Goal: Find specific page/section: Find specific page/section

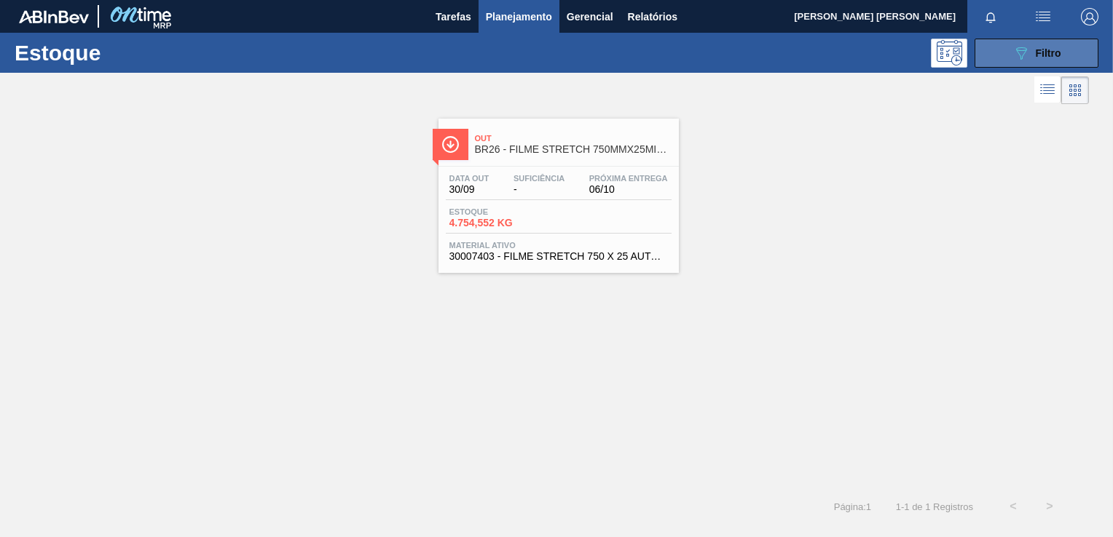
click at [1027, 47] on icon "089F7B8B-B2A5-4AFE-B5C0-19BA573D28AC" at bounding box center [1020, 52] width 17 height 17
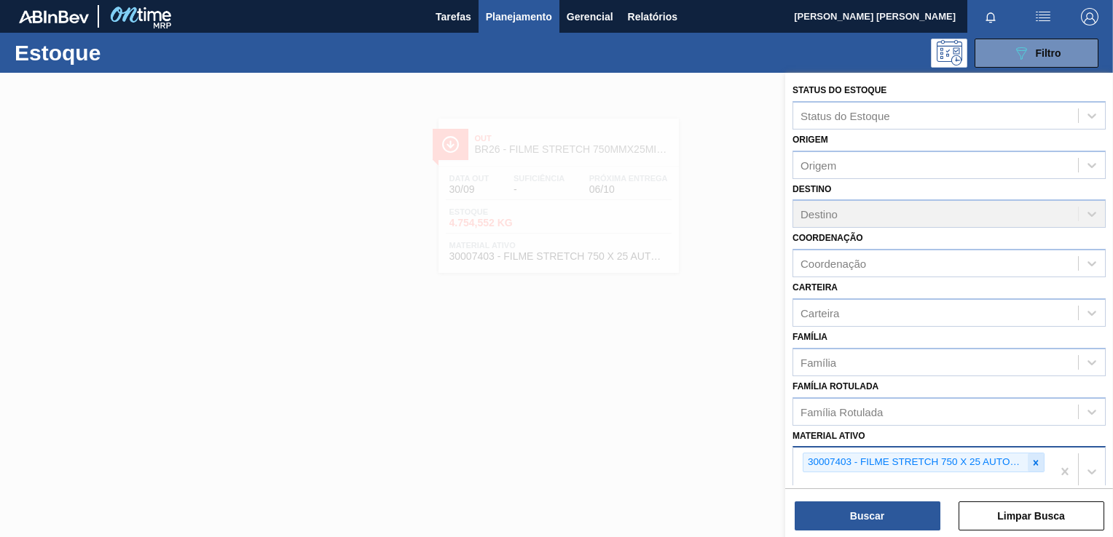
click at [1036, 460] on icon at bounding box center [1035, 462] width 5 height 5
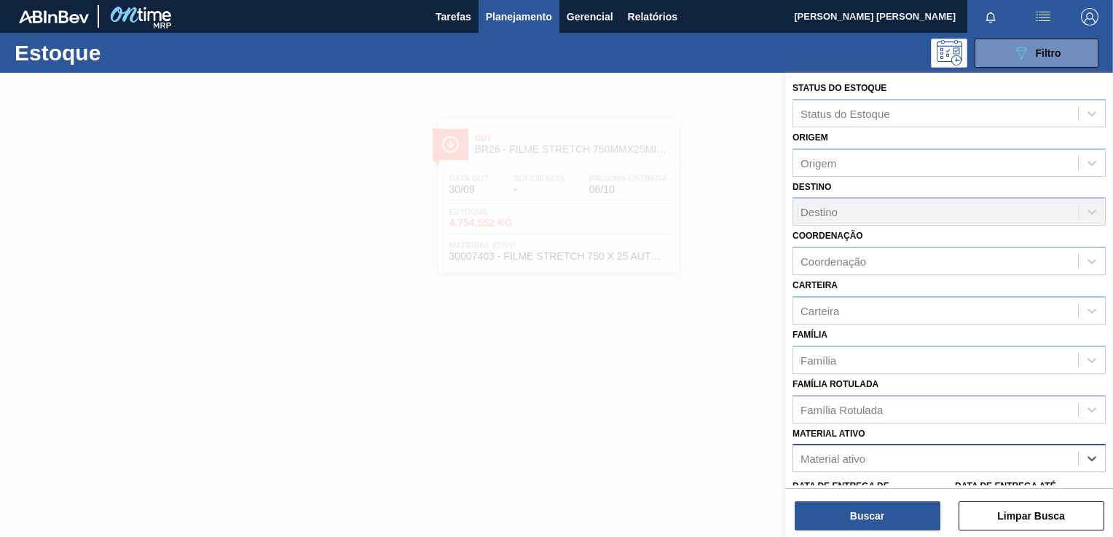
paste ativo "30012600"
type ativo "30012600"
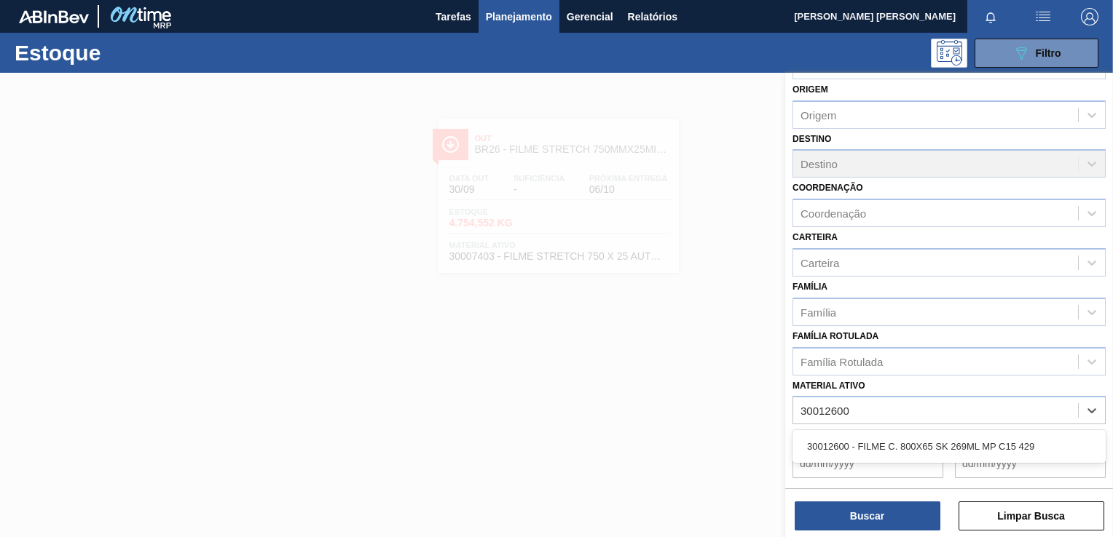
scroll to position [75, 0]
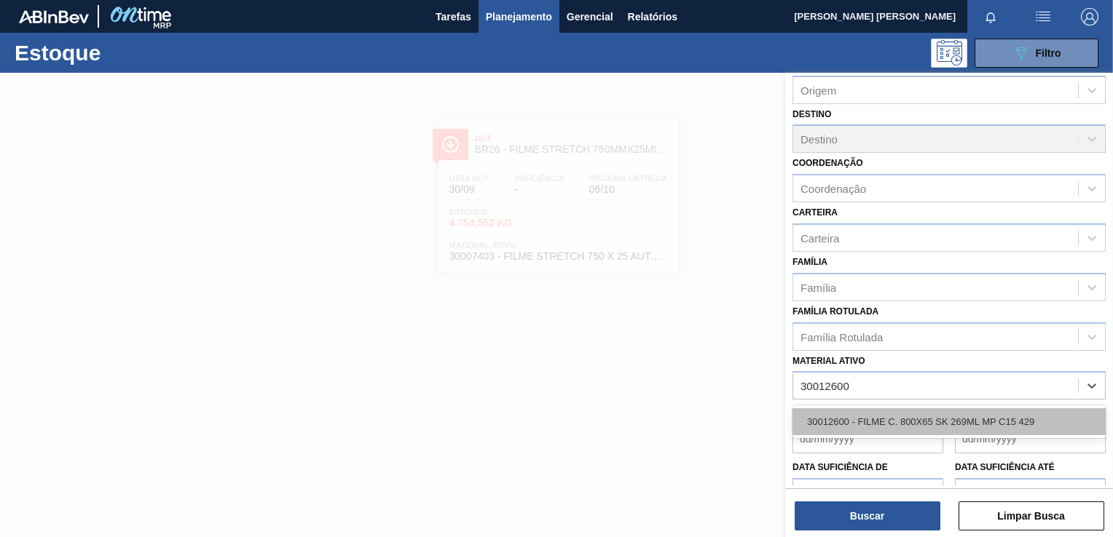
click at [899, 410] on div "30012600 - FILME C. 800X65 SK 269ML MP C15 429" at bounding box center [948, 422] width 313 height 27
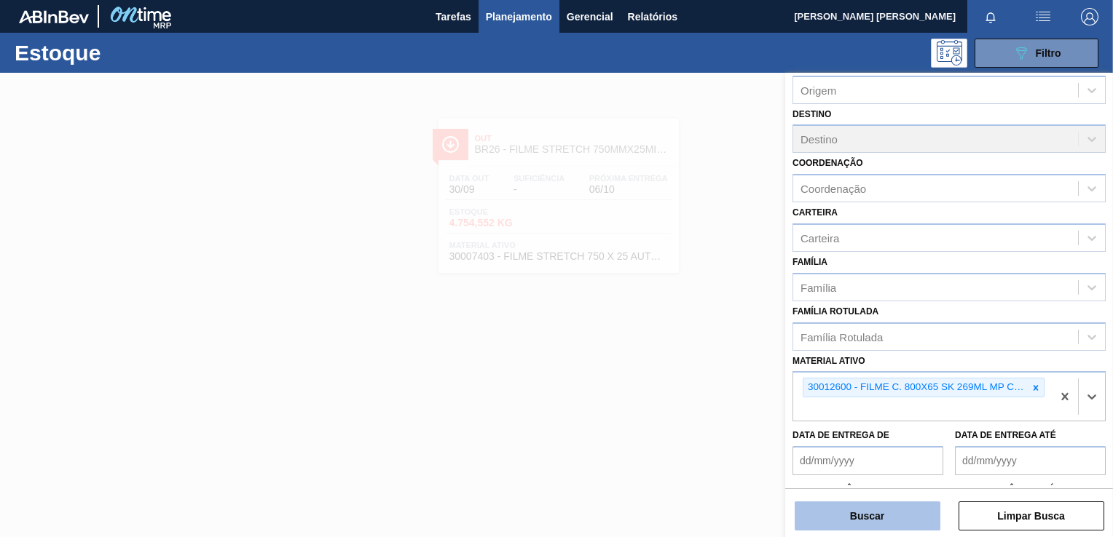
click at [898, 515] on button "Buscar" at bounding box center [867, 516] width 146 height 29
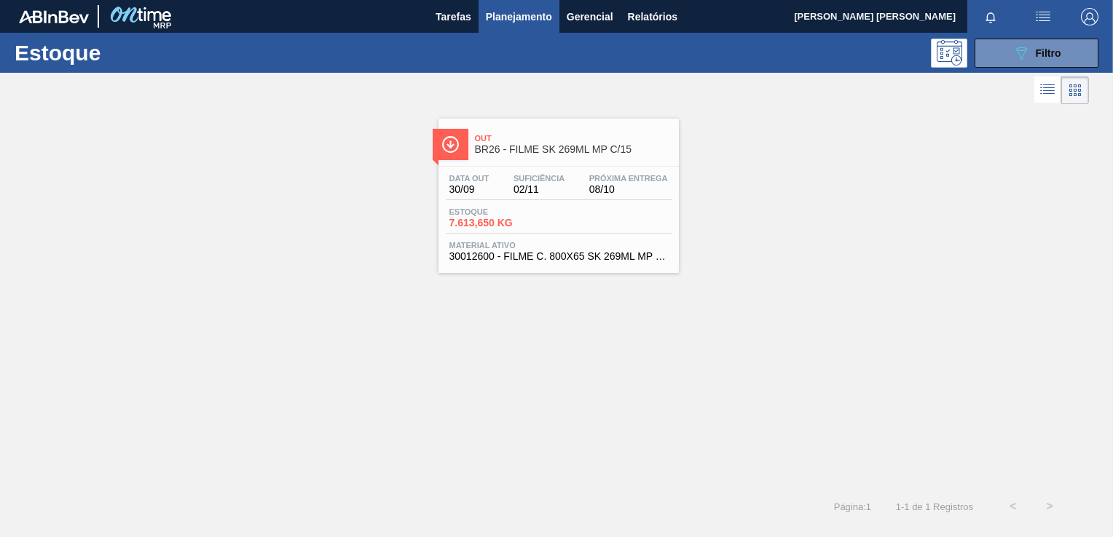
click at [576, 155] on div "Out BR26 - FILME SK 269ML MP C/15" at bounding box center [573, 144] width 197 height 33
